Goal: Navigation & Orientation: Find specific page/section

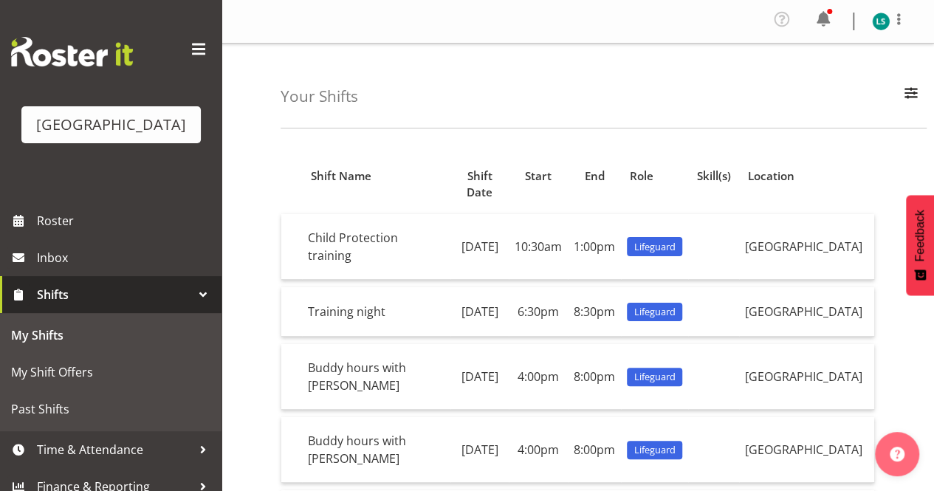
scroll to position [13, 0]
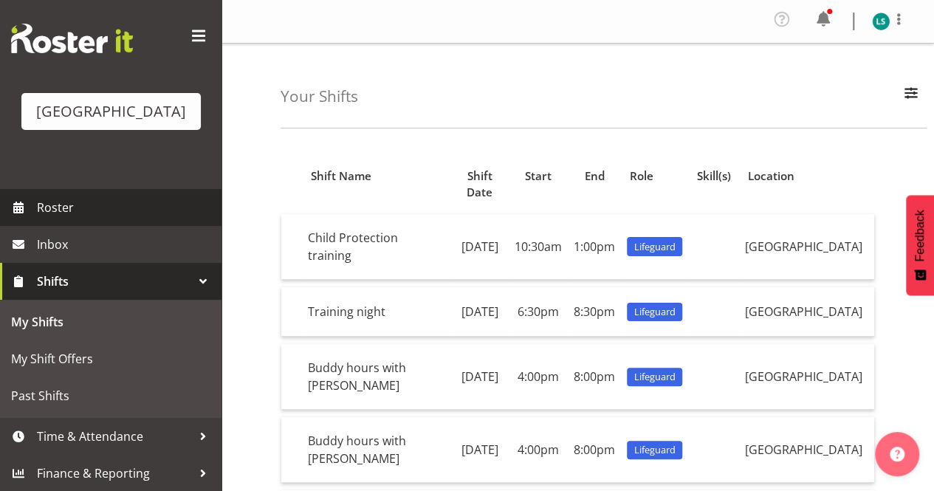
click at [58, 200] on span "Roster" at bounding box center [125, 207] width 177 height 22
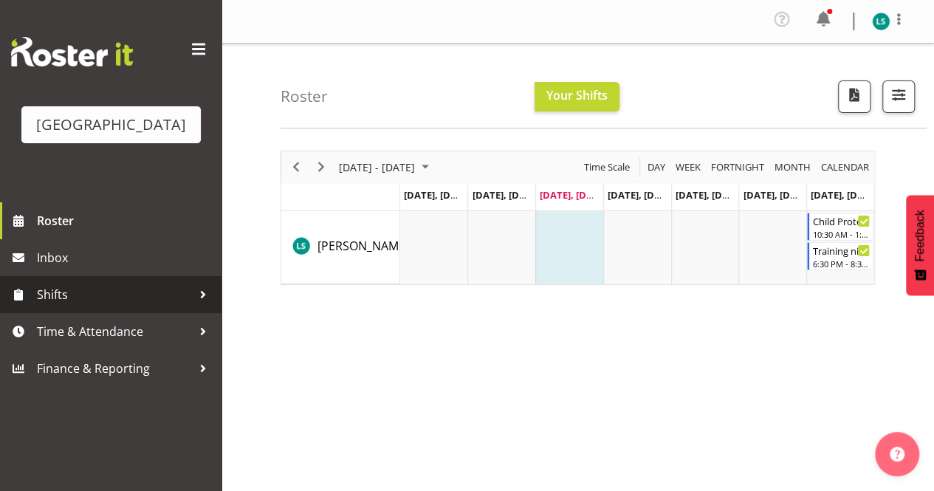
click at [204, 295] on div at bounding box center [203, 295] width 22 height 22
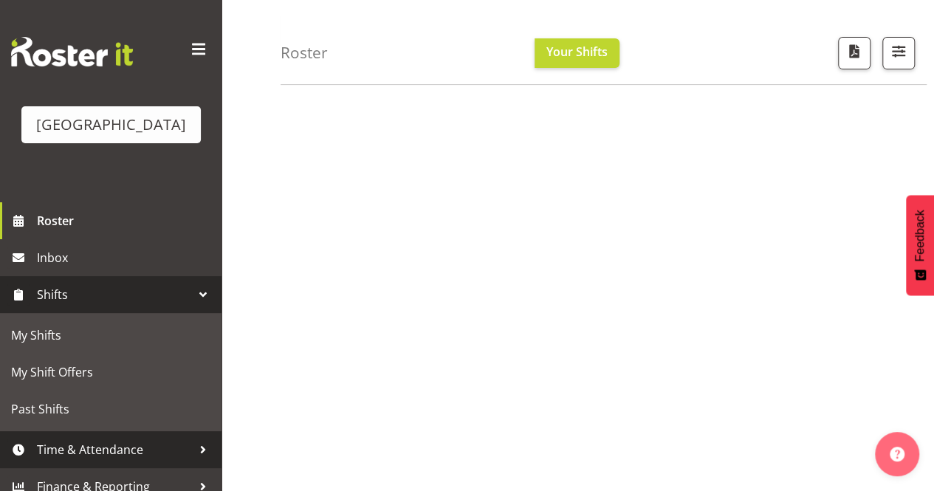
click at [196, 447] on div at bounding box center [203, 450] width 22 height 22
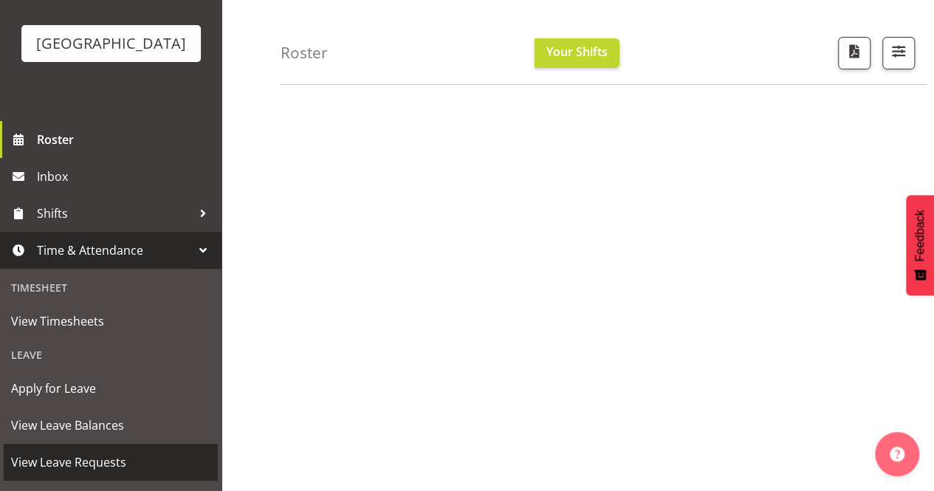
scroll to position [148, 0]
